Goal: Task Accomplishment & Management: Manage account settings

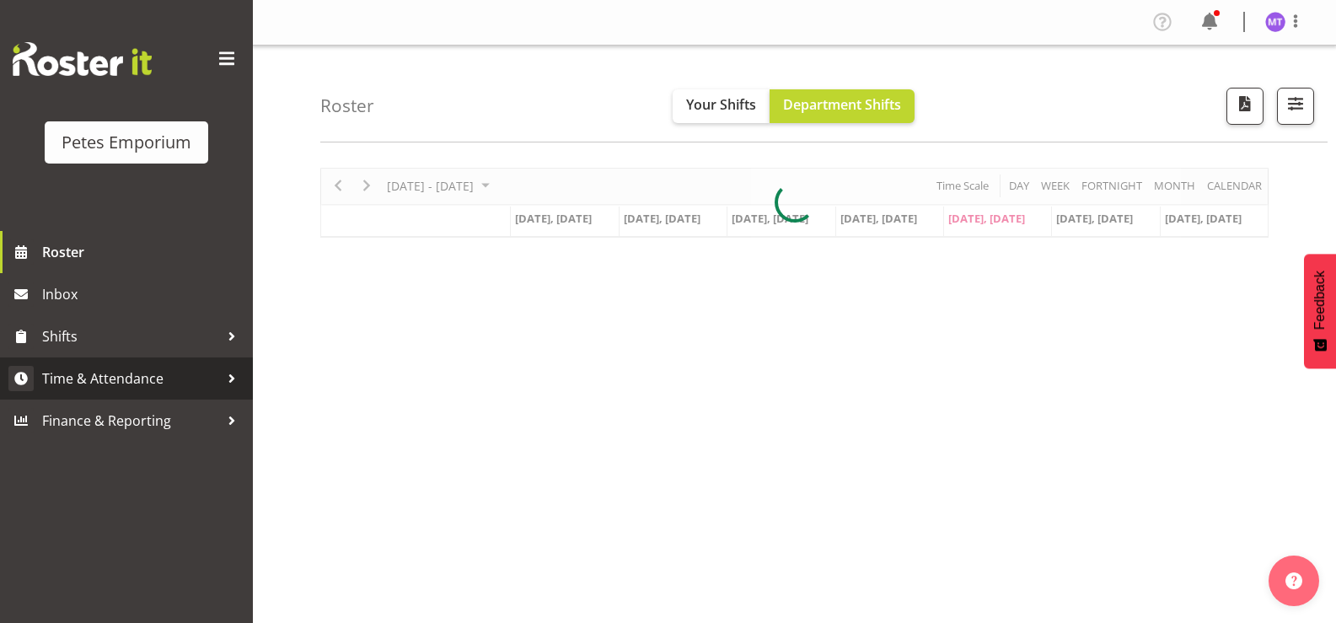
click at [150, 386] on span "Time & Attendance" at bounding box center [130, 378] width 177 height 25
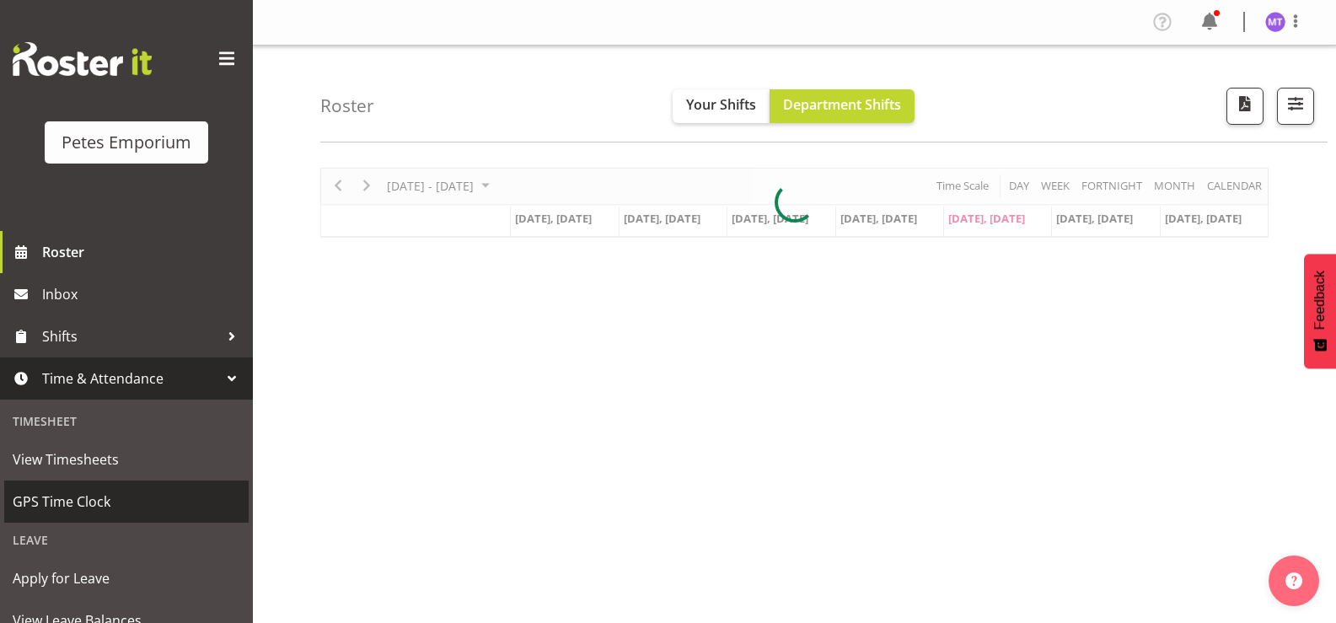
click at [104, 506] on span "GPS Time Clock" at bounding box center [127, 501] width 228 height 25
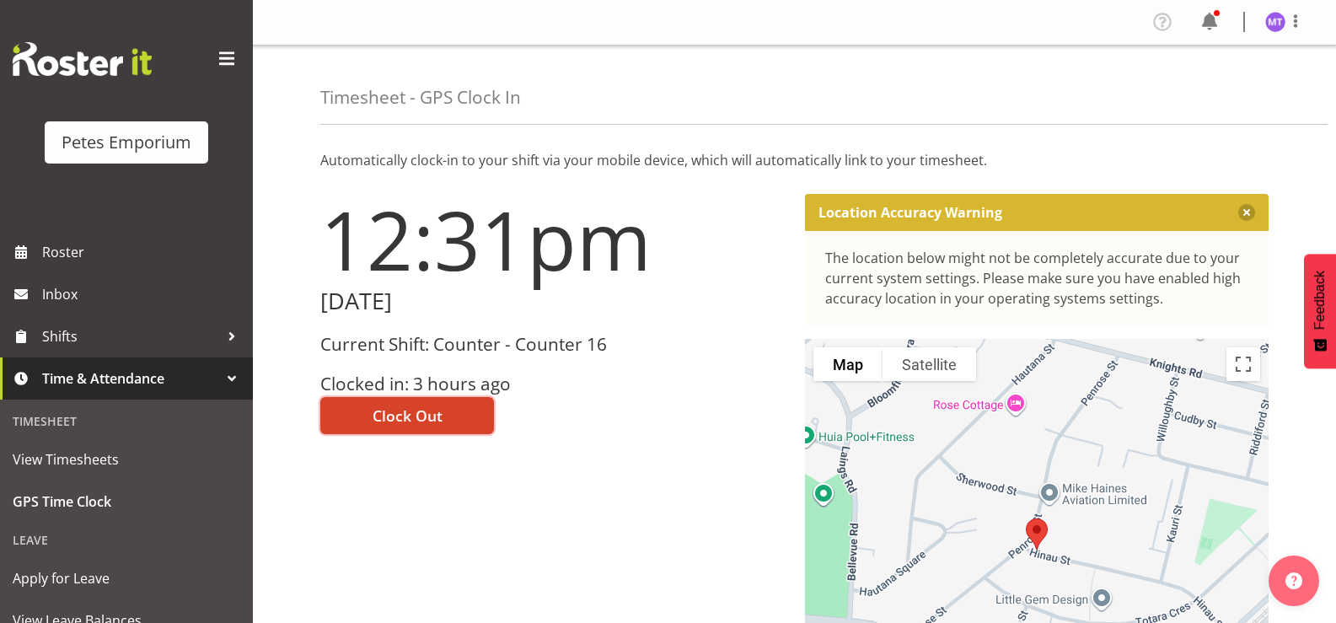
click at [432, 422] on span "Clock Out" at bounding box center [408, 416] width 70 height 22
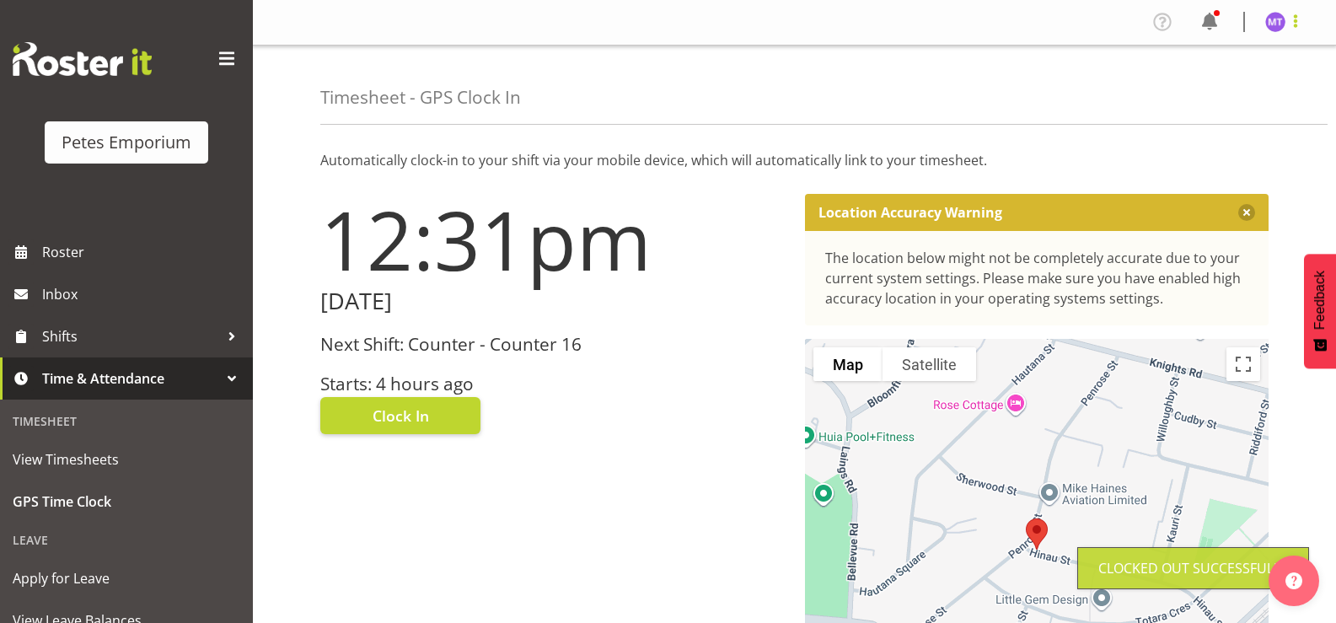
click at [1293, 29] on span at bounding box center [1295, 21] width 20 height 20
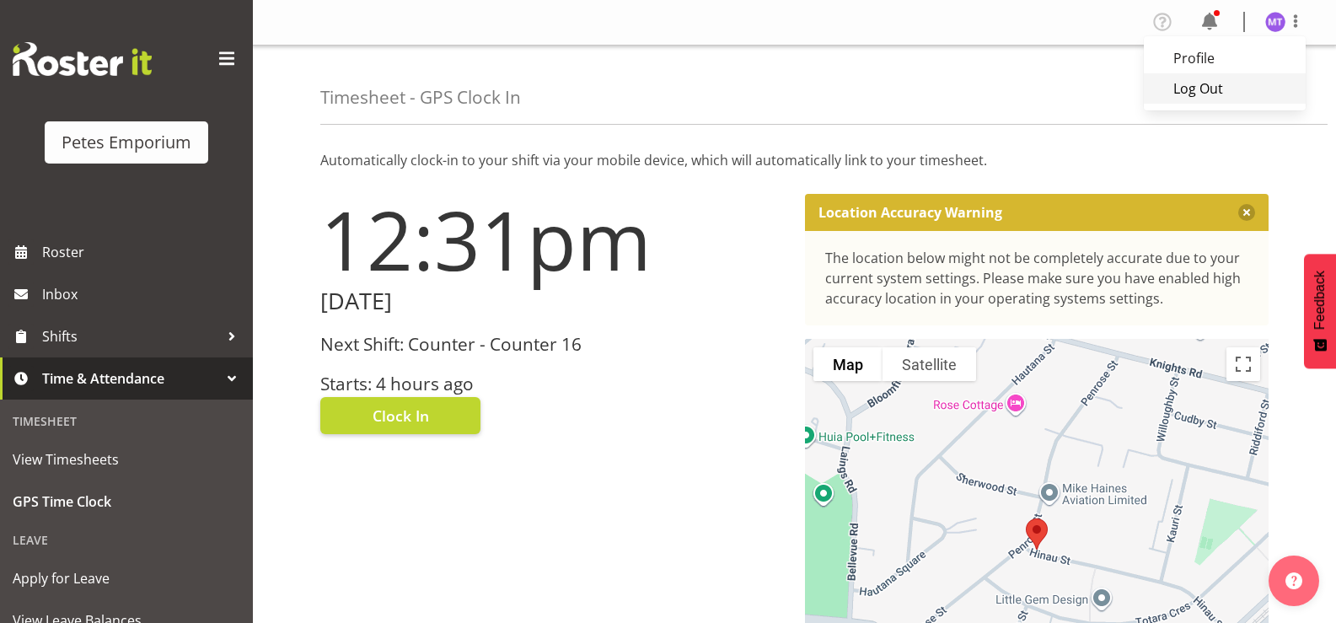
click at [1192, 94] on link "Log Out" at bounding box center [1225, 88] width 162 height 30
